Goal: Task Accomplishment & Management: Use online tool/utility

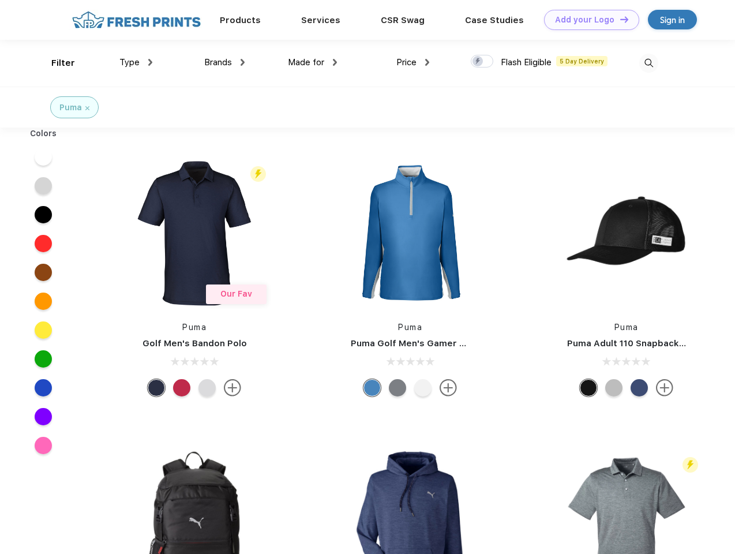
scroll to position [1, 0]
click at [587, 20] on link "Add your Logo Design Tool" at bounding box center [591, 20] width 95 height 20
click at [0, 0] on div "Design Tool" at bounding box center [0, 0] width 0 height 0
click at [619, 19] on link "Add your Logo Design Tool" at bounding box center [591, 20] width 95 height 20
click at [55, 63] on div "Filter" at bounding box center [63, 63] width 24 height 13
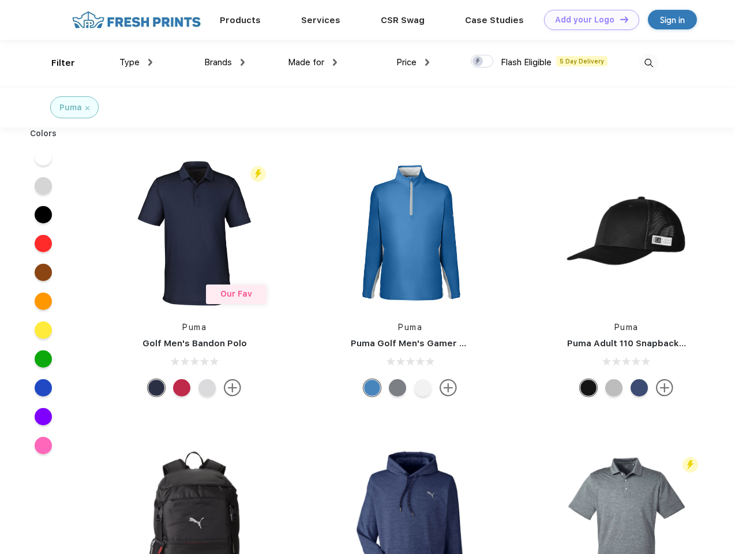
click at [136, 62] on span "Type" at bounding box center [129, 62] width 20 height 10
click at [224, 62] on span "Brands" at bounding box center [218, 62] width 28 height 10
click at [313, 62] on span "Made for" at bounding box center [306, 62] width 36 height 10
click at [413, 62] on span "Price" at bounding box center [406, 62] width 20 height 10
click at [482, 62] on div at bounding box center [482, 61] width 22 height 13
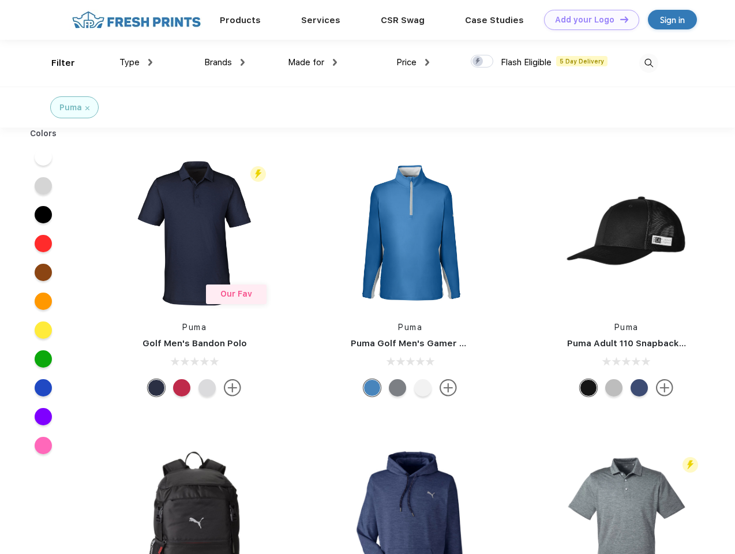
click at [478, 62] on input "checkbox" at bounding box center [474, 57] width 7 height 7
click at [648, 63] on img at bounding box center [648, 63] width 19 height 19
